Goal: Information Seeking & Learning: Find specific fact

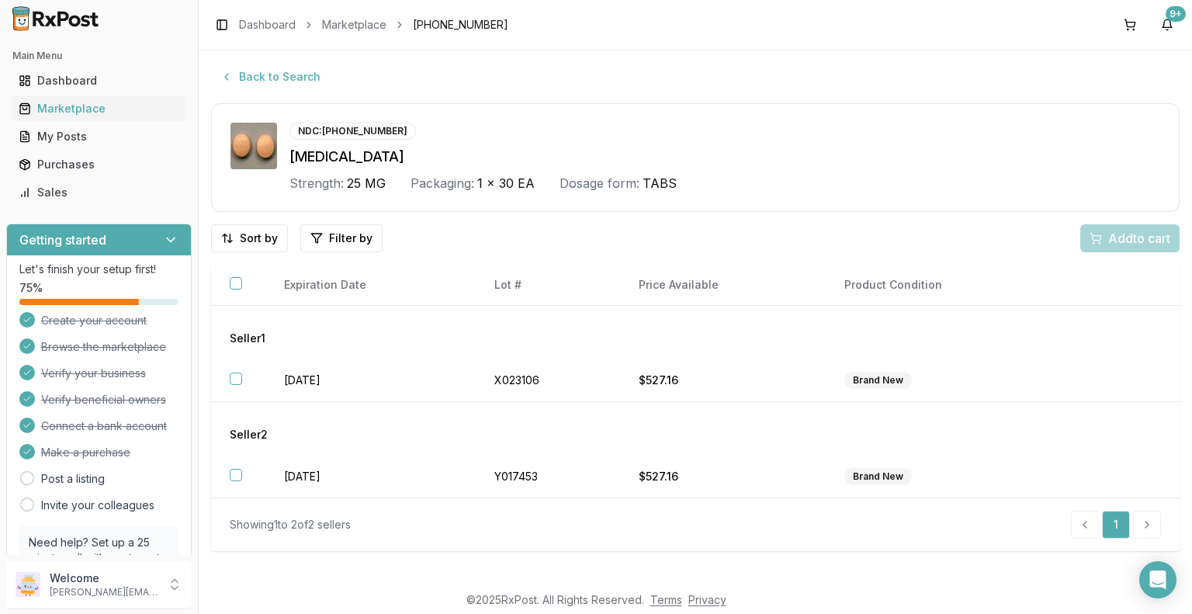
click at [328, 74] on div "Back to Search" at bounding box center [695, 77] width 969 height 28
click at [90, 112] on div "Marketplace" at bounding box center [99, 109] width 161 height 16
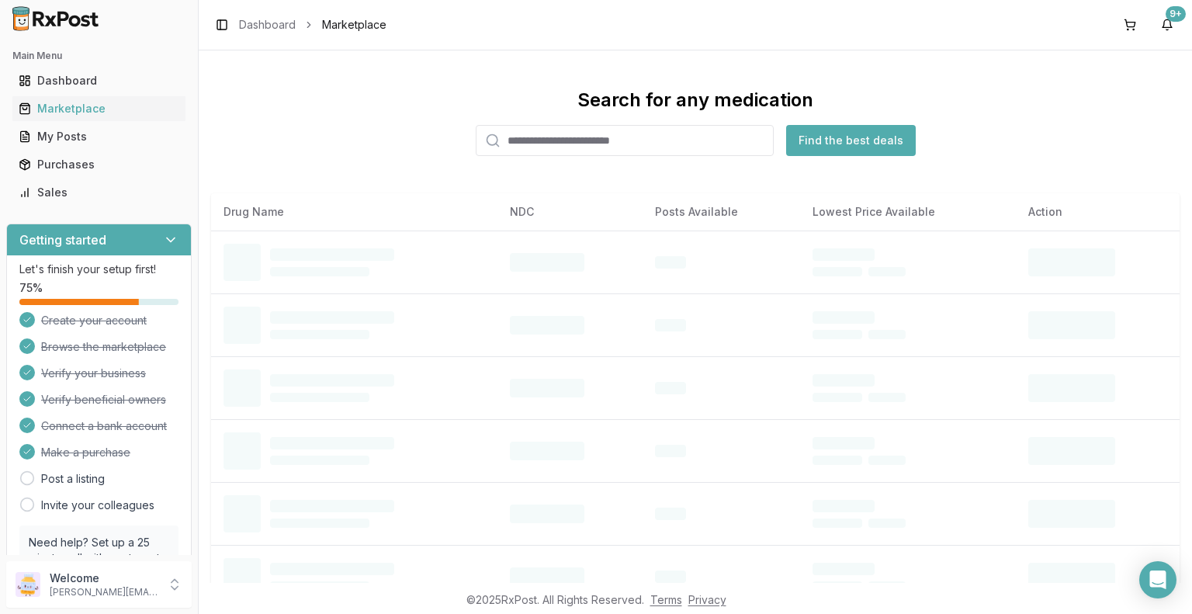
click at [553, 135] on input "search" at bounding box center [625, 140] width 298 height 31
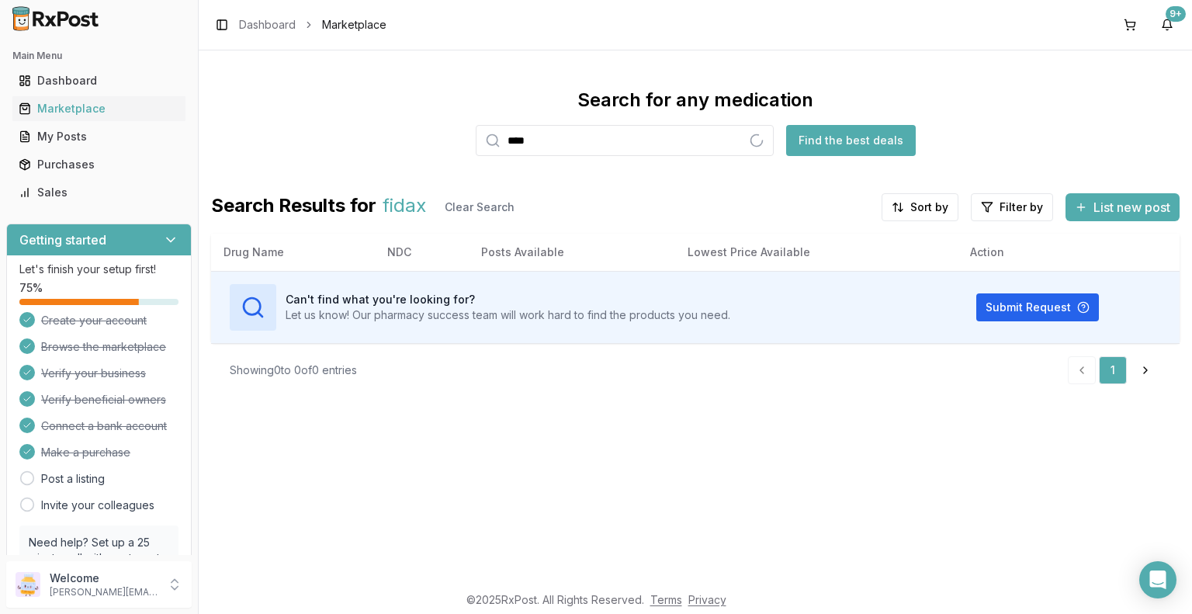
type input "****"
